Goal: Transaction & Acquisition: Subscribe to service/newsletter

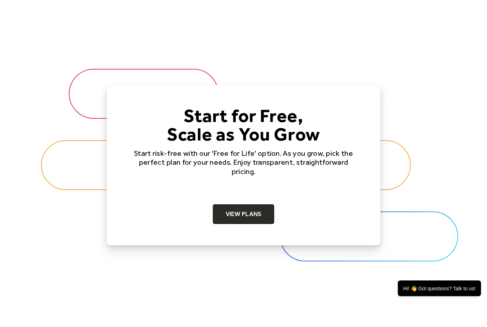
scroll to position [2116, 0]
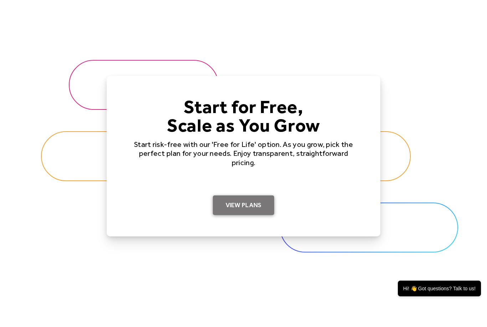
click at [249, 206] on link "View Plans" at bounding box center [244, 205] width 62 height 20
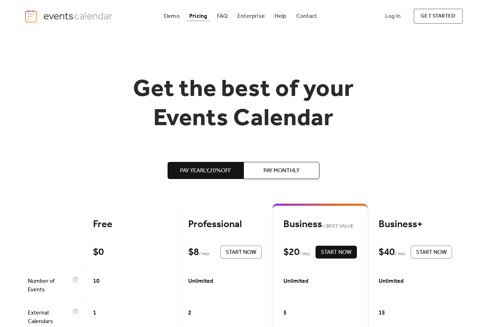
click at [258, 16] on div "Enterprise" at bounding box center [250, 16] width 27 height 4
